Goal: Find specific page/section: Find specific page/section

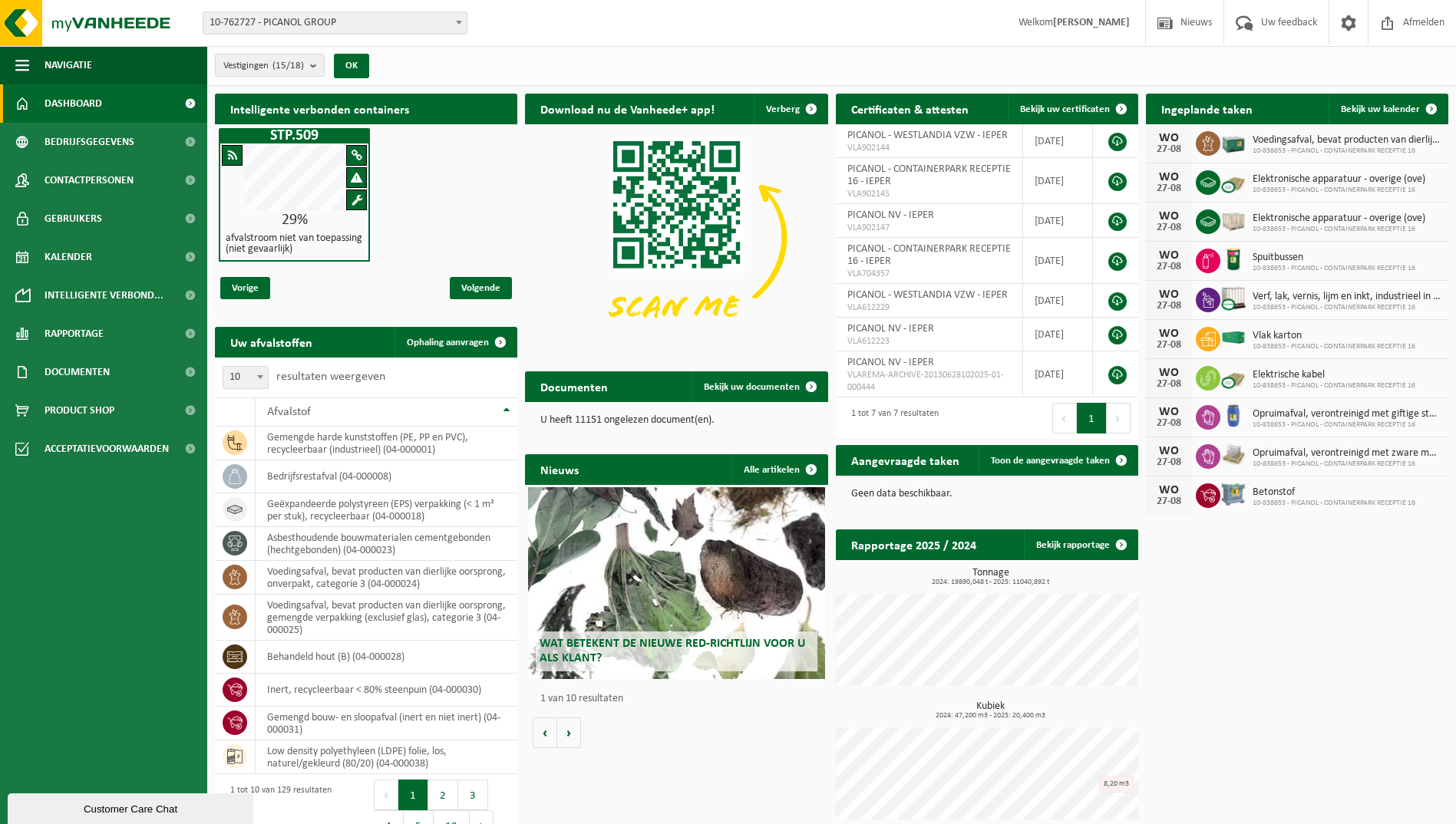
click at [69, 101] on span "Dashboard" at bounding box center [73, 104] width 58 height 38
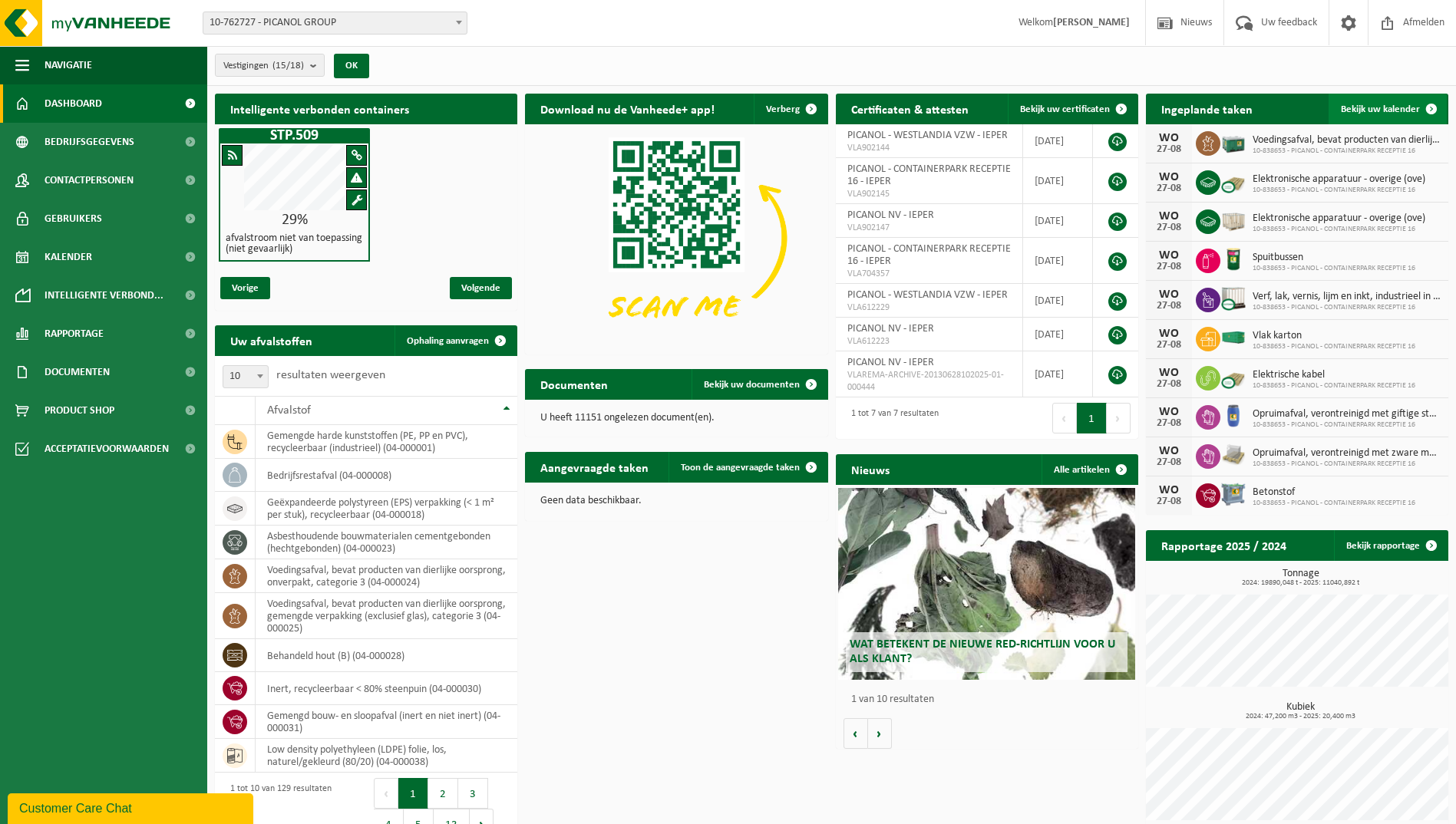
click at [1361, 105] on span "Bekijk uw kalender" at bounding box center [1380, 109] width 79 height 10
